Goal: Transaction & Acquisition: Purchase product/service

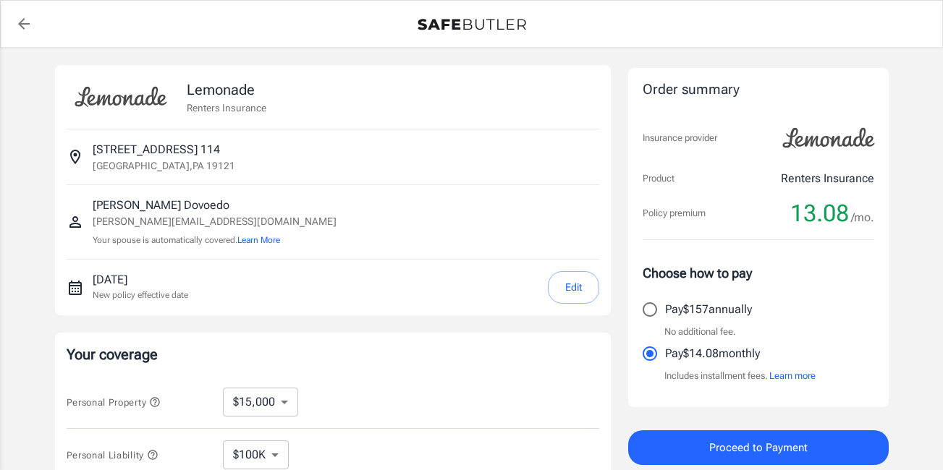
select select "15000"
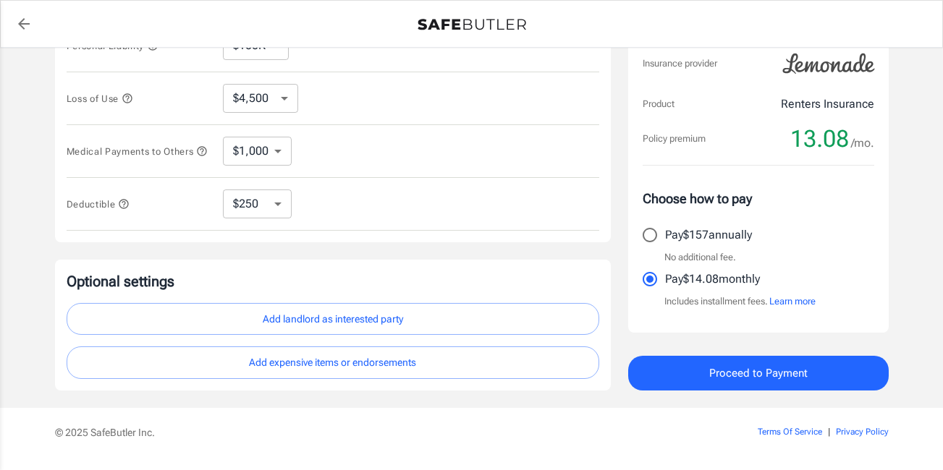
scroll to position [434, 0]
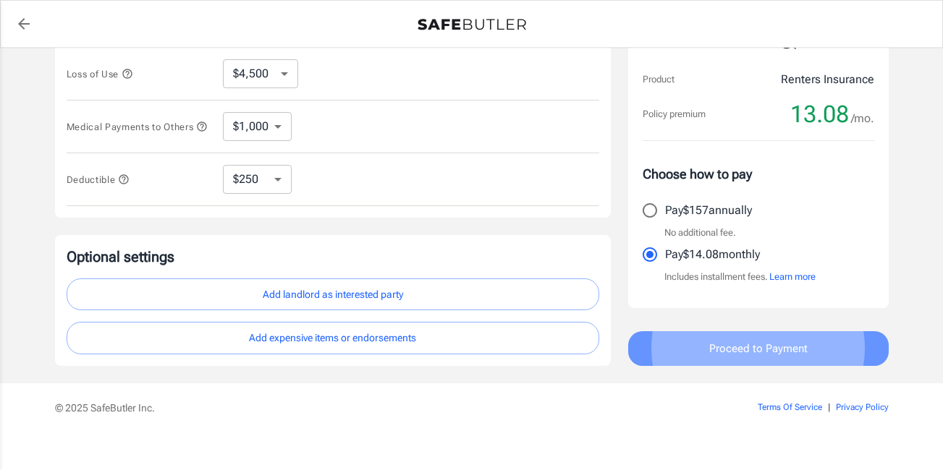
click at [755, 358] on span "Proceed to Payment" at bounding box center [758, 348] width 98 height 19
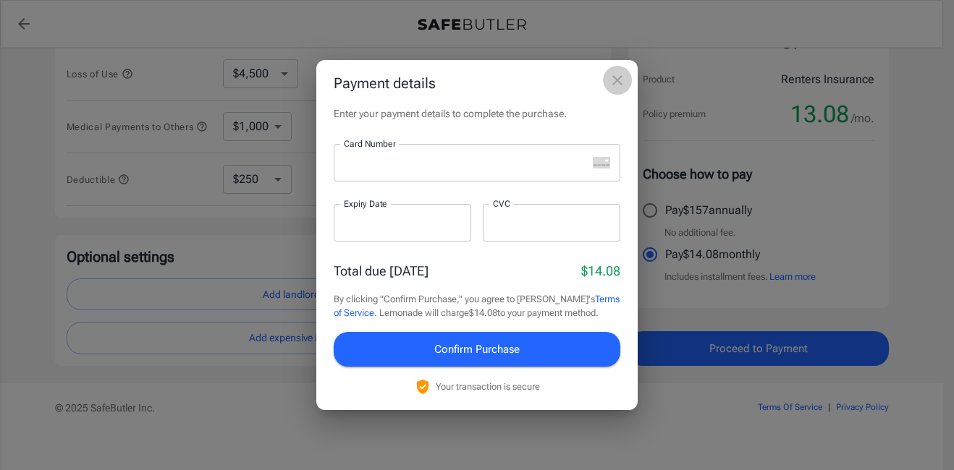
click at [620, 82] on icon "close" at bounding box center [617, 80] width 10 height 10
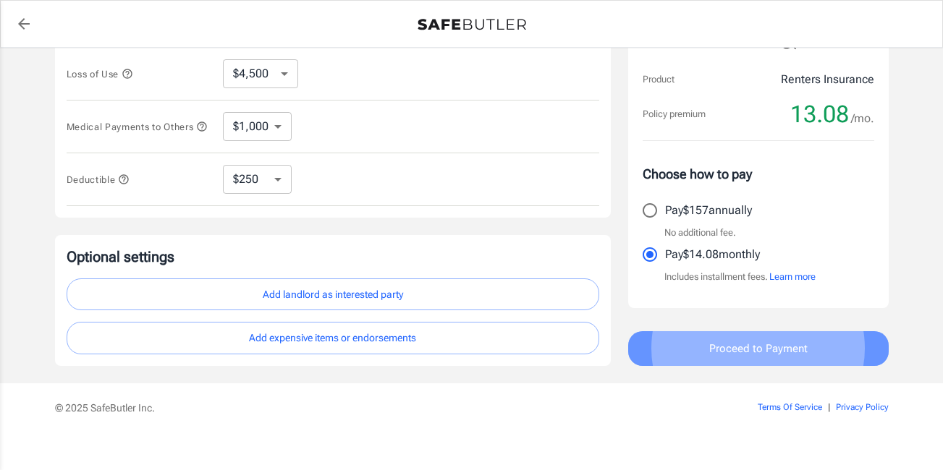
click at [670, 358] on button "Proceed to Payment" at bounding box center [758, 348] width 260 height 35
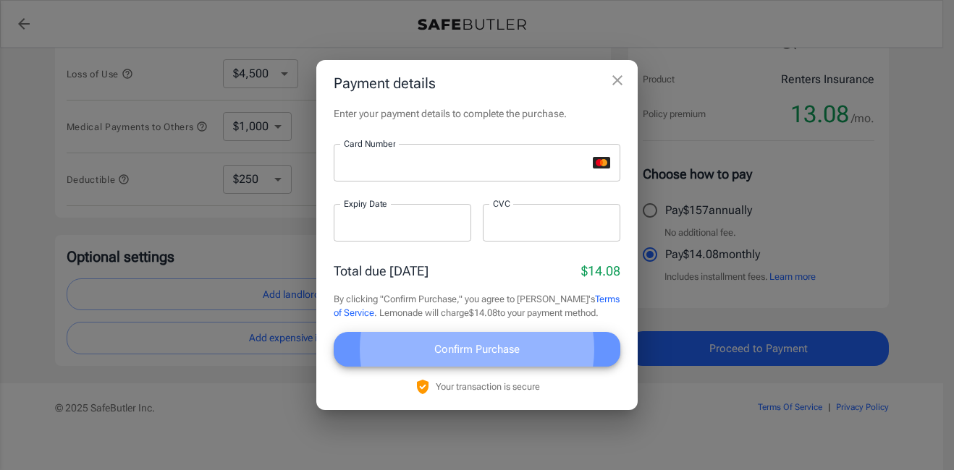
click at [466, 345] on span "Confirm Purchase" at bounding box center [476, 349] width 85 height 19
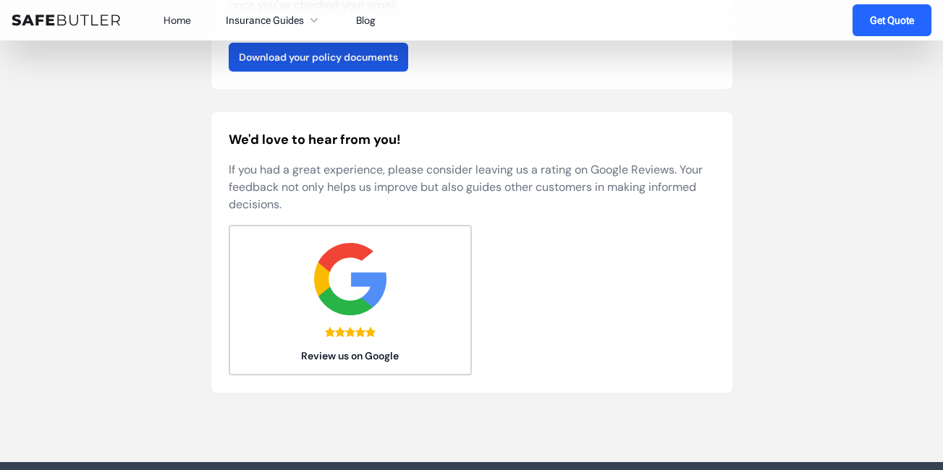
scroll to position [367, 0]
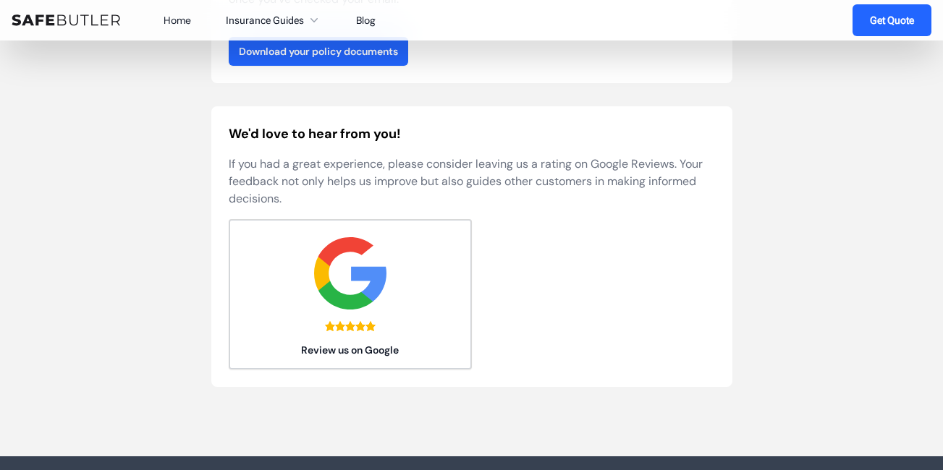
click at [351, 56] on link "Download your policy documents" at bounding box center [318, 51] width 179 height 29
